Goal: Check status: Check status

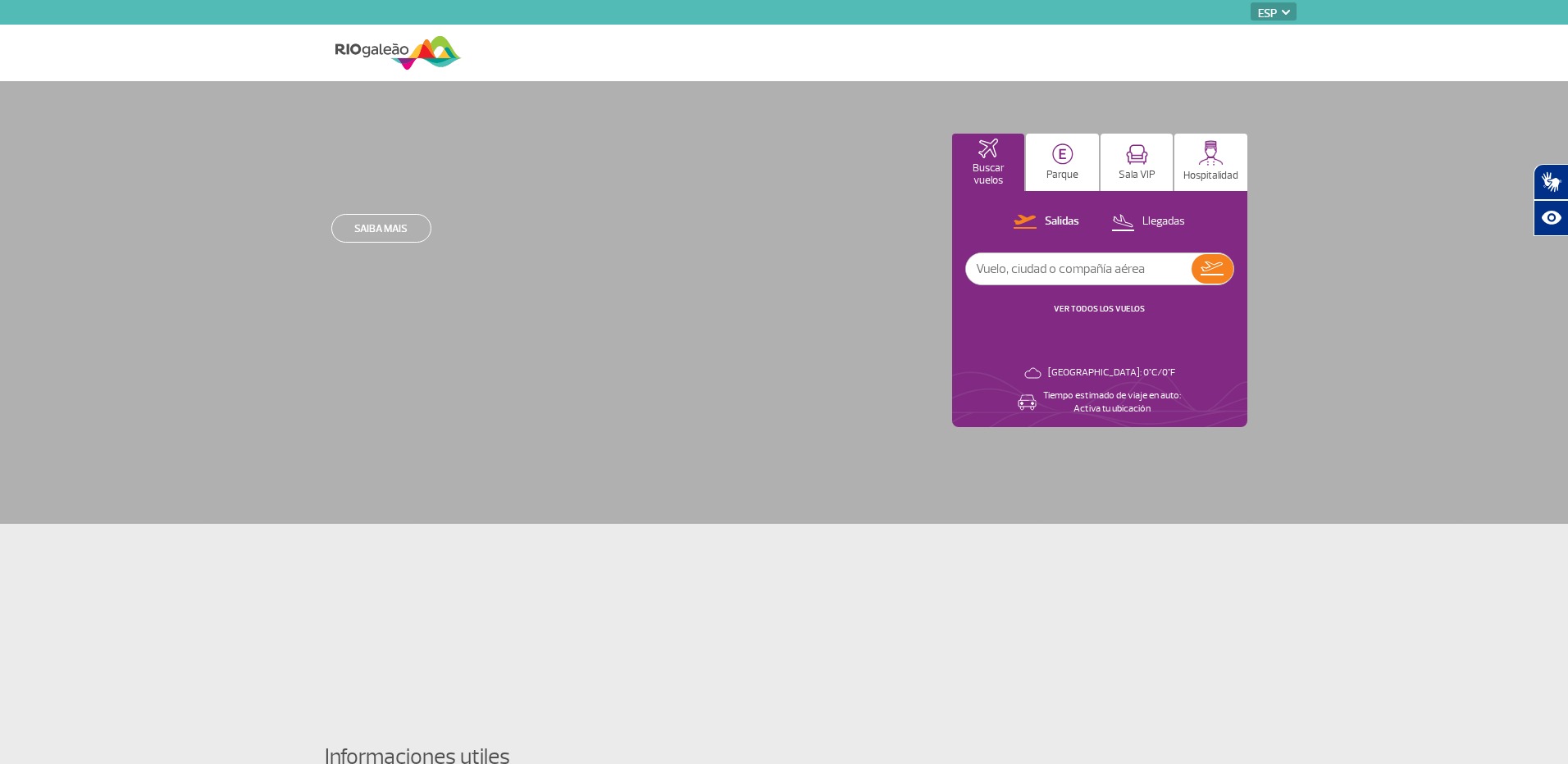
select select "es"
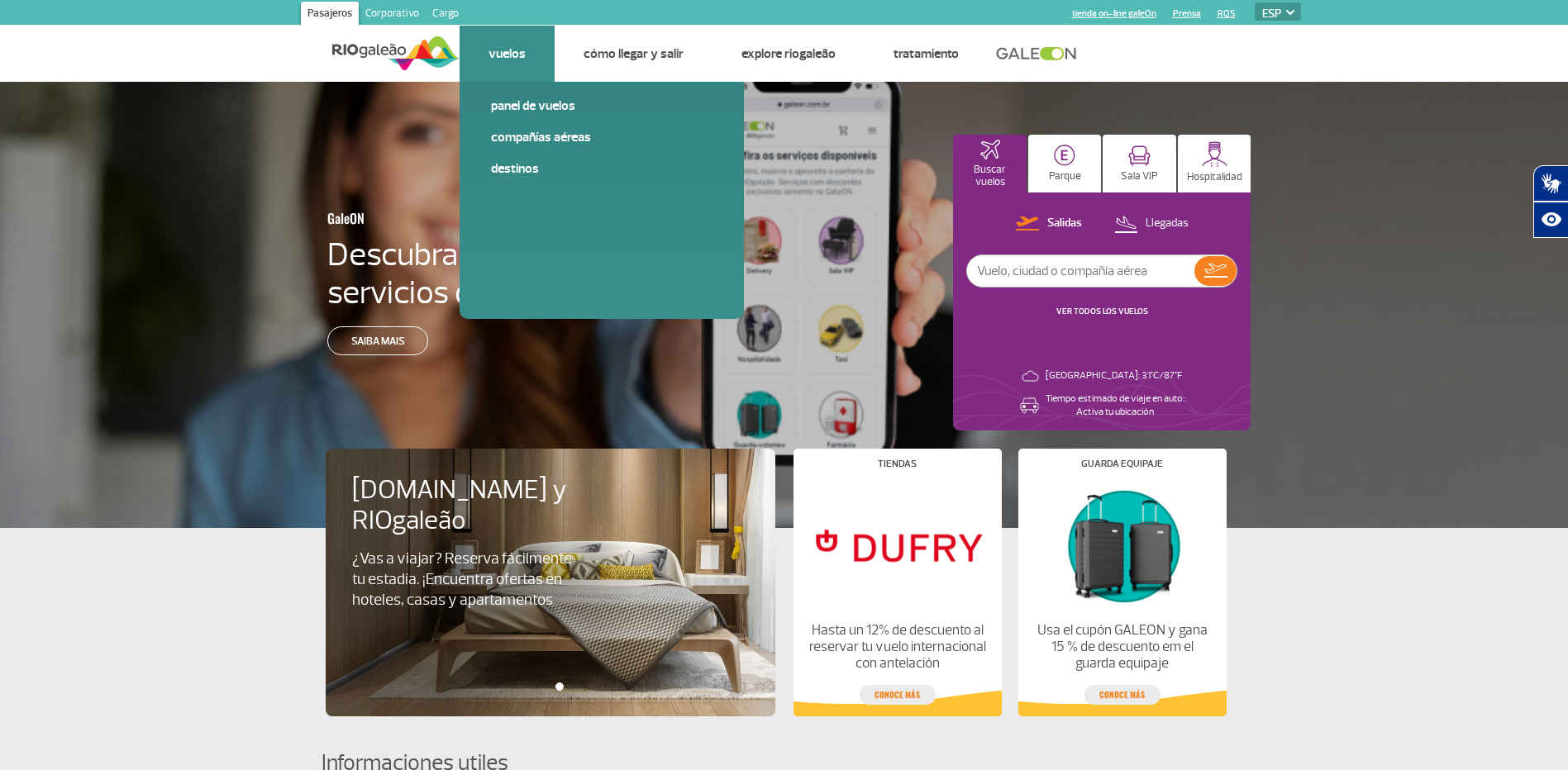
click at [509, 61] on link "Vuelos" at bounding box center [506, 54] width 37 height 17
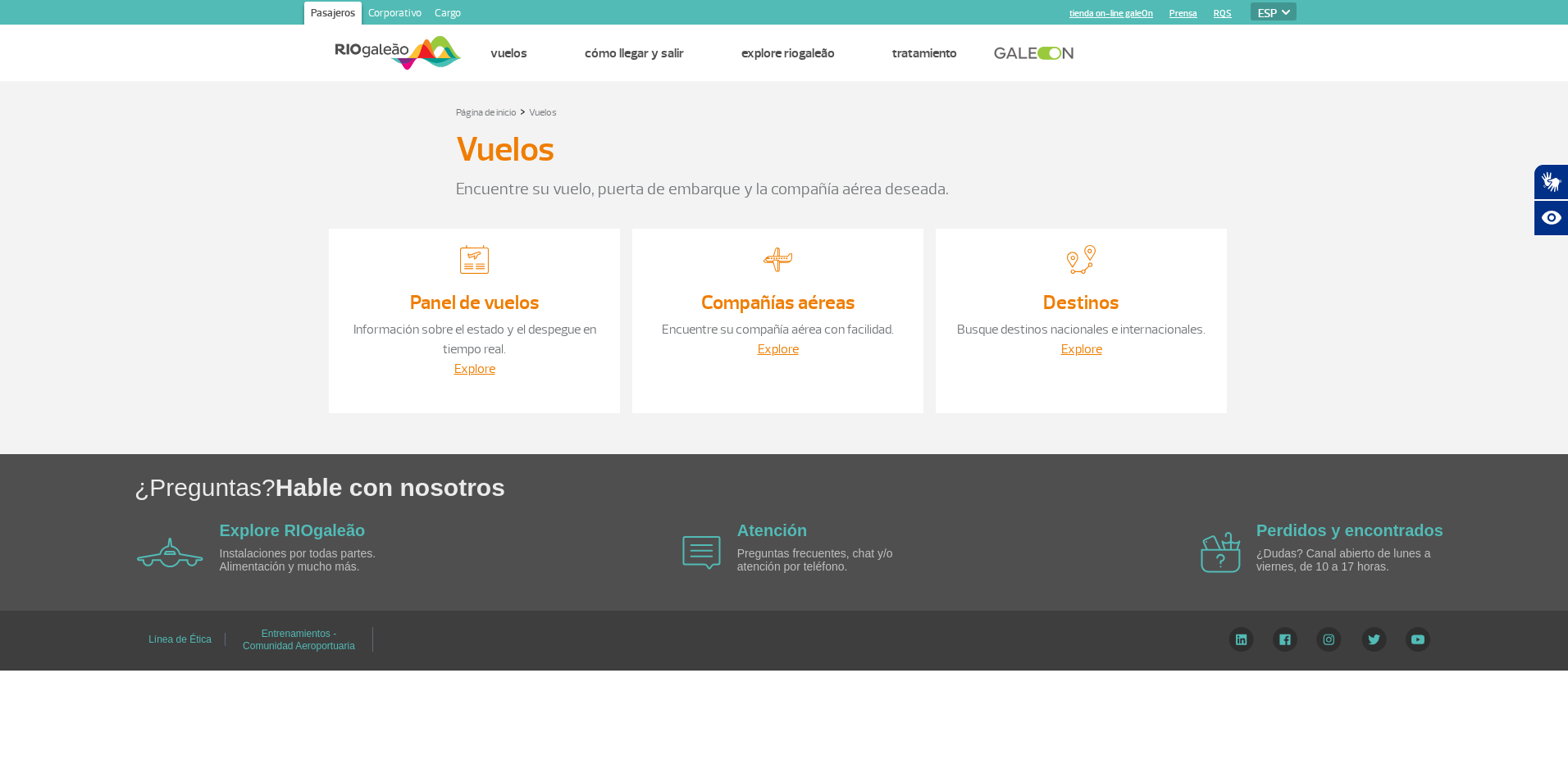
click at [474, 314] on link "Panel de vuelos" at bounding box center [474, 302] width 129 height 25
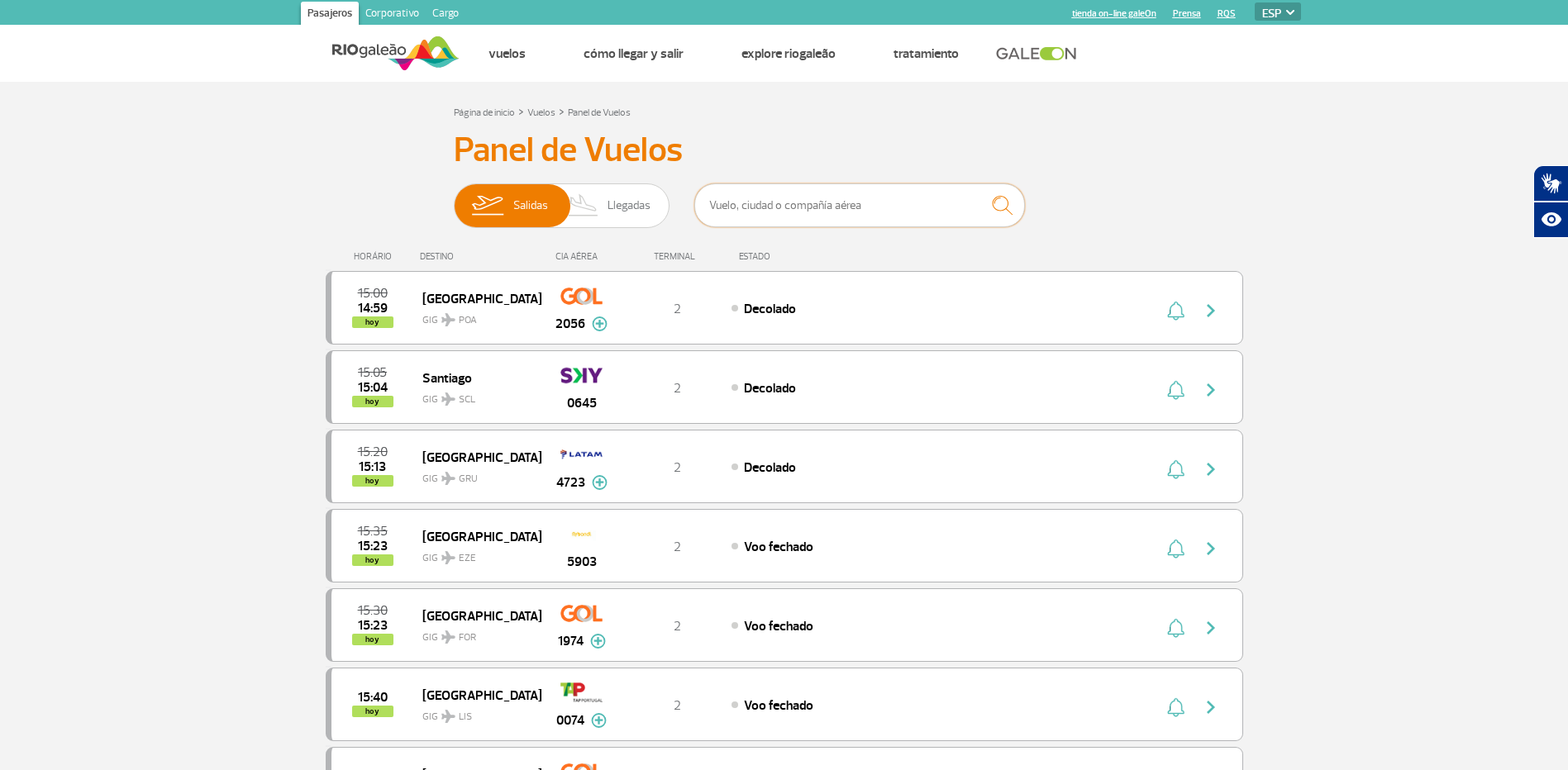
click at [777, 205] on input "text" at bounding box center [860, 205] width 330 height 44
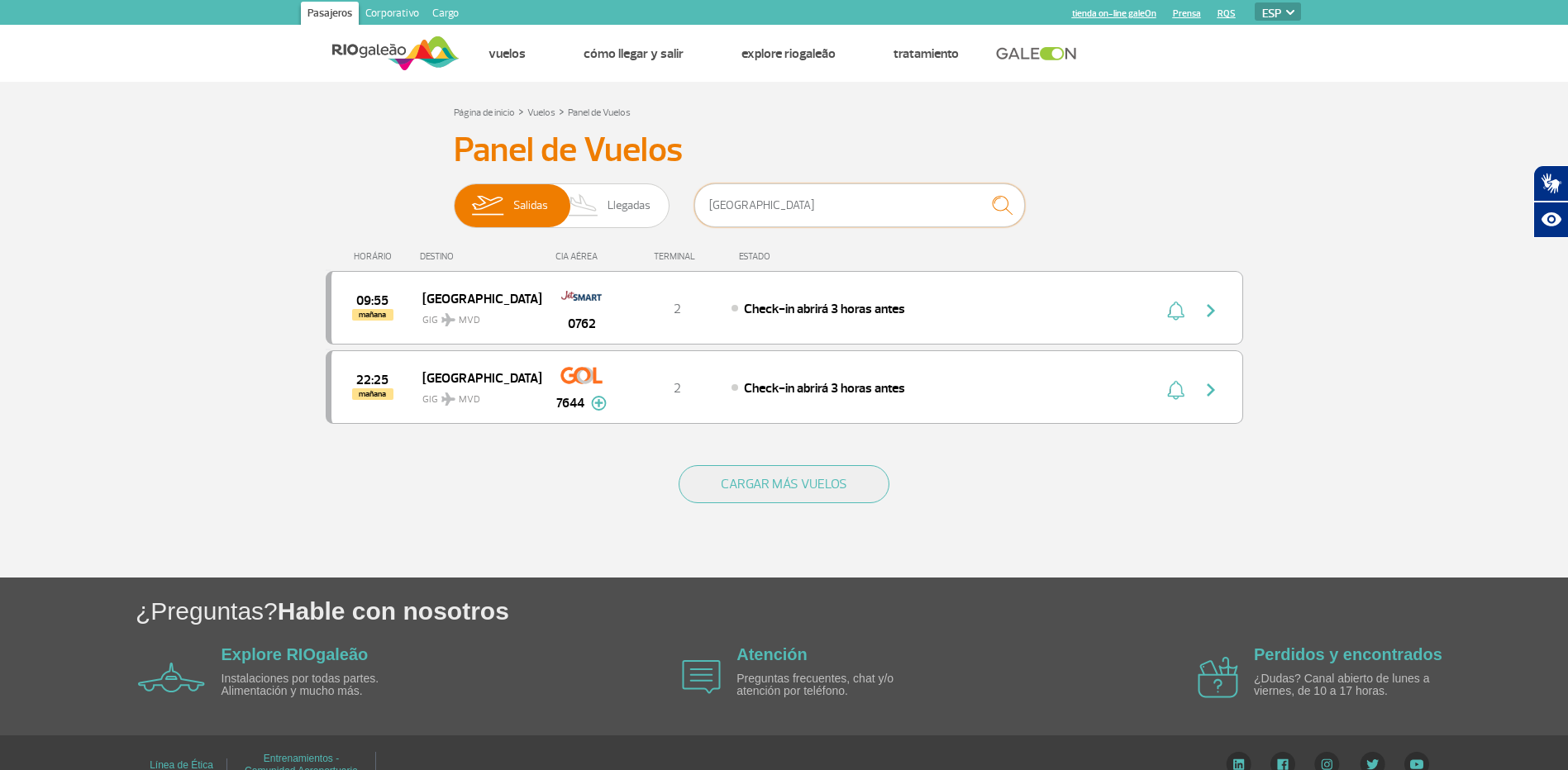
click at [735, 206] on input "[GEOGRAPHIC_DATA]" at bounding box center [860, 205] width 330 height 44
type input "[GEOGRAPHIC_DATA]"
